Goal: Task Accomplishment & Management: Use online tool/utility

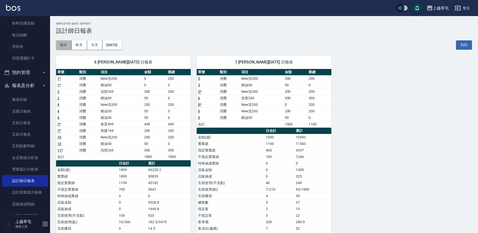
click at [63, 45] on button "前天" at bounding box center [64, 44] width 16 height 9
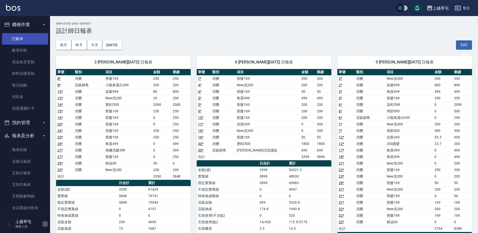
click at [17, 36] on link "打帳單" at bounding box center [25, 39] width 46 height 12
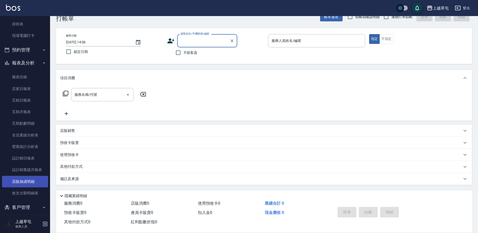
scroll to position [75, 0]
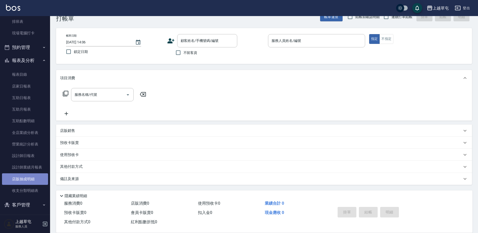
click at [31, 177] on link "店販抽成明細" at bounding box center [25, 179] width 46 height 12
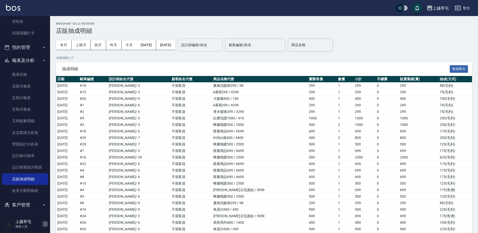
click at [218, 44] on input "設計師編號/姓名" at bounding box center [200, 45] width 41 height 9
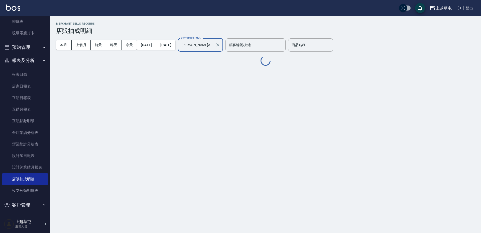
type input "[PERSON_NAME]3"
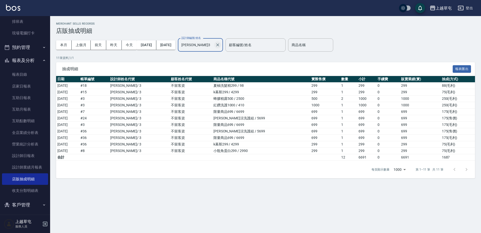
click at [220, 46] on icon "Clear" at bounding box center [217, 44] width 5 height 5
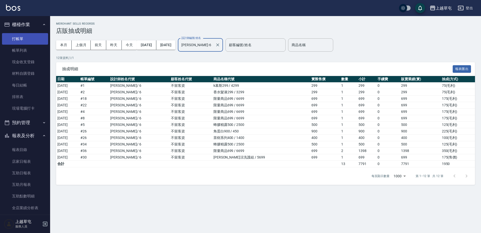
type input "[PERSON_NAME]-6"
click at [20, 39] on link "打帳單" at bounding box center [25, 39] width 46 height 12
